Goal: Information Seeking & Learning: Find specific fact

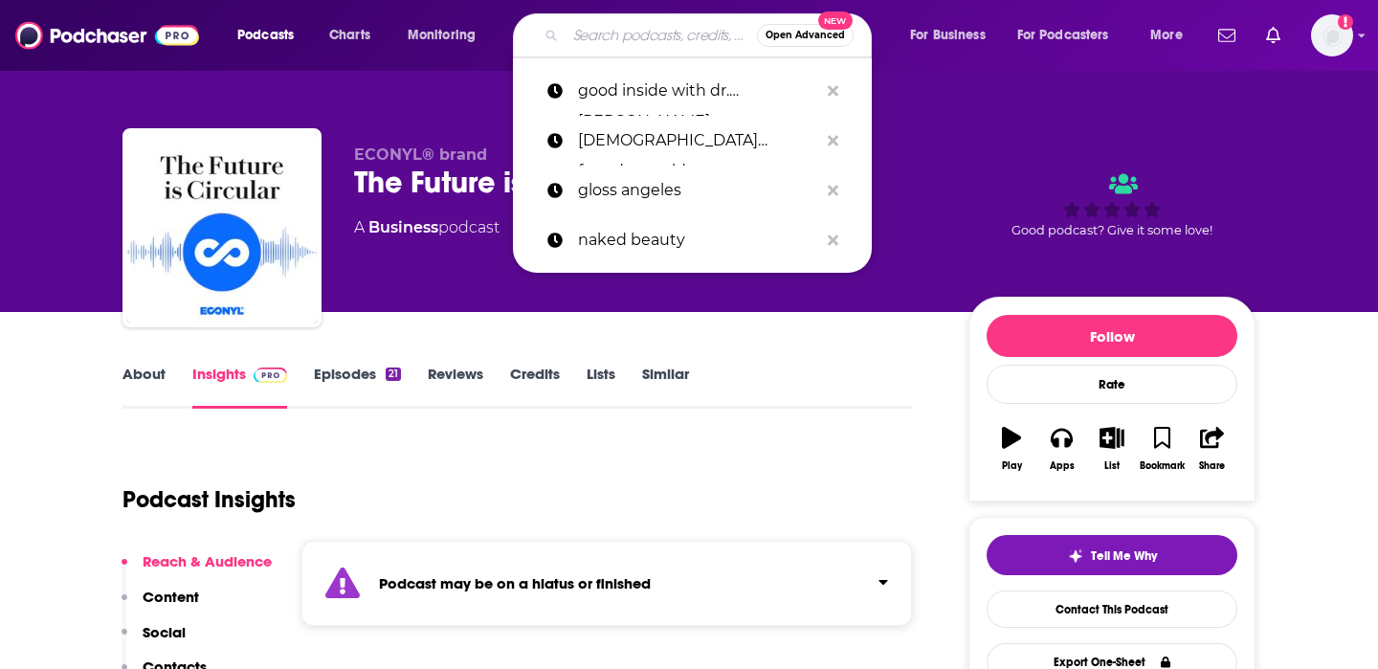
click at [614, 39] on input "Search podcasts, credits, & more..." at bounding box center [661, 35] width 191 height 31
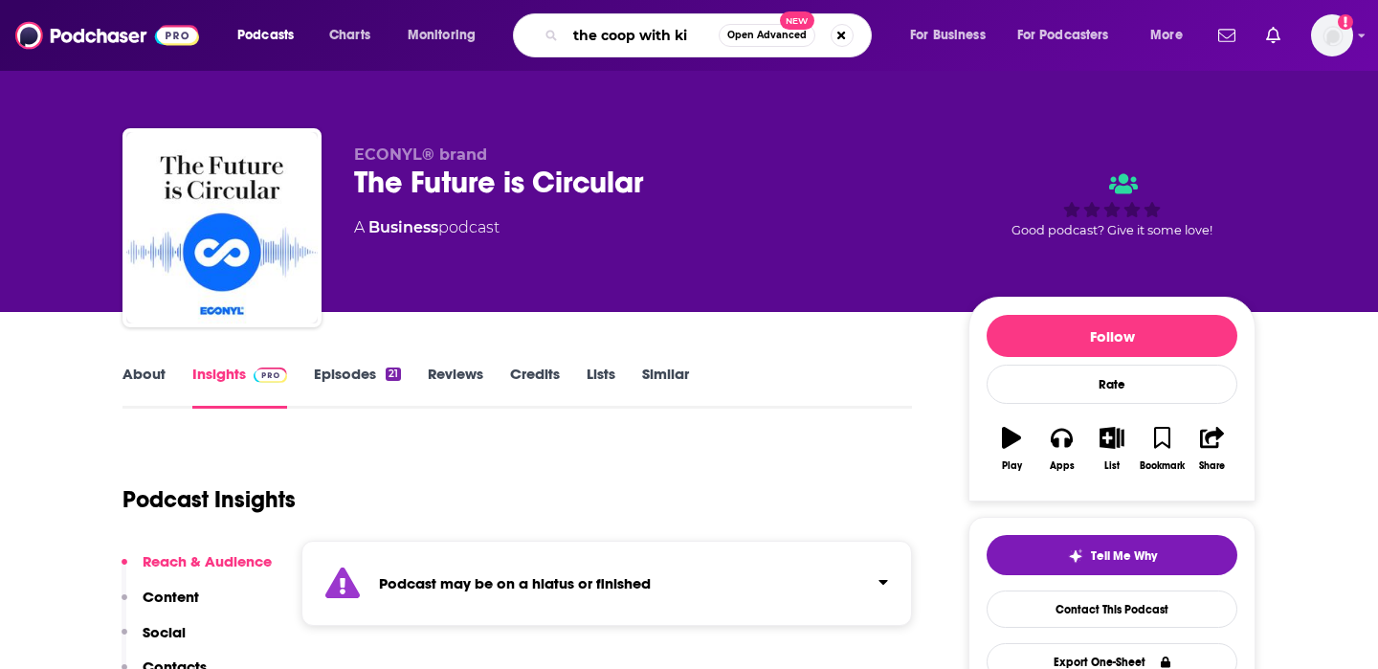
type input "the coop with kit"
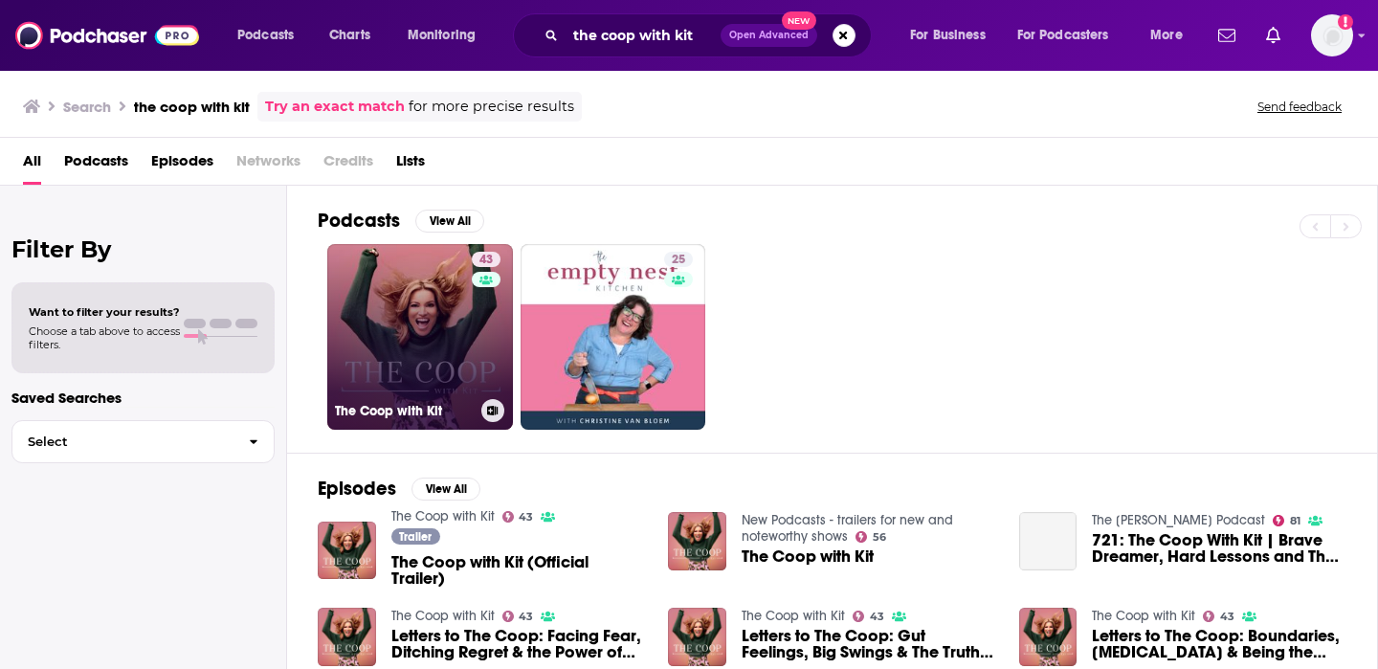
click at [427, 338] on link "43 The Coop with Kit" at bounding box center [420, 337] width 186 height 186
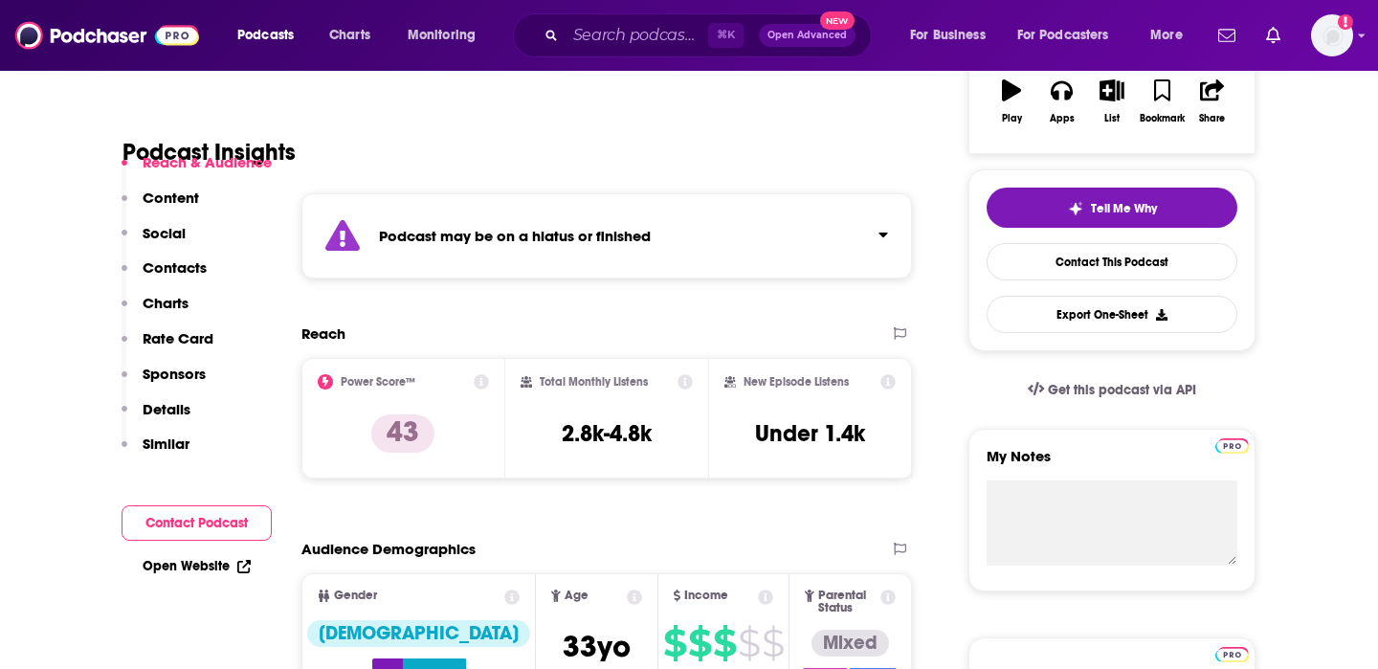
scroll to position [464, 0]
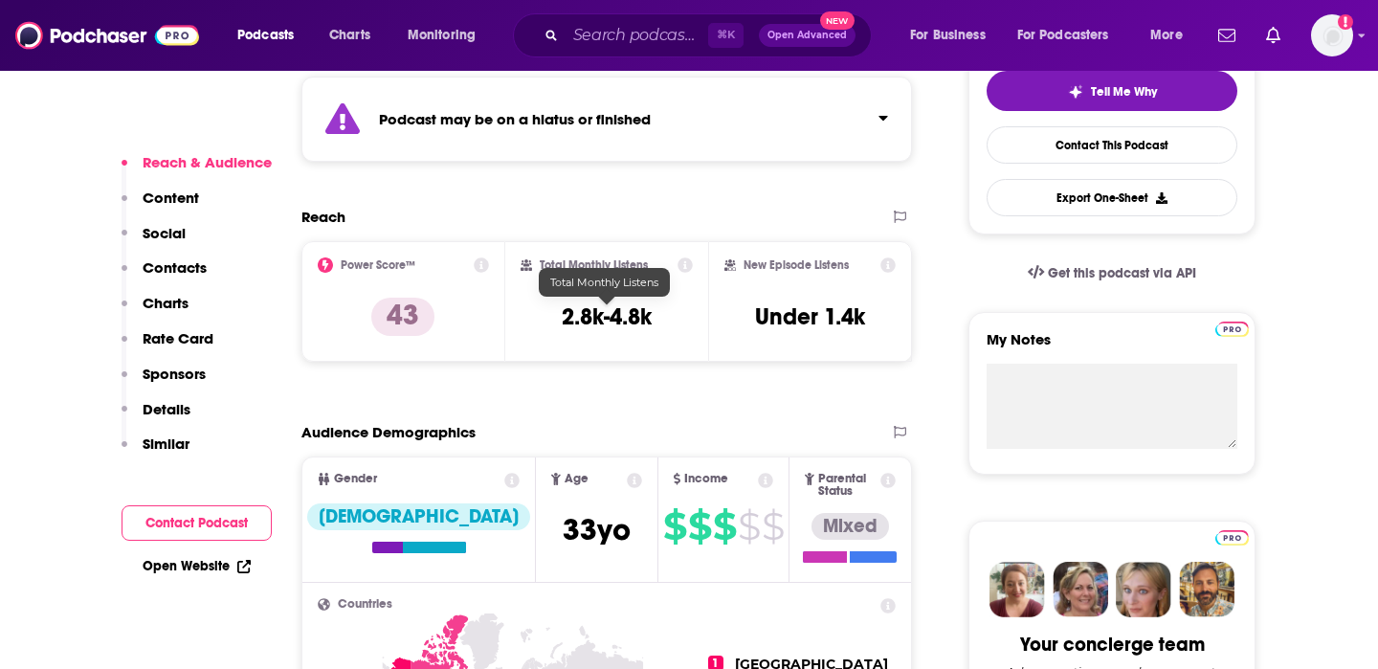
click at [610, 311] on h3 "2.8k-4.8k" at bounding box center [607, 316] width 90 height 29
copy div "2.8k-4.8k"
